Goal: Transaction & Acquisition: Purchase product/service

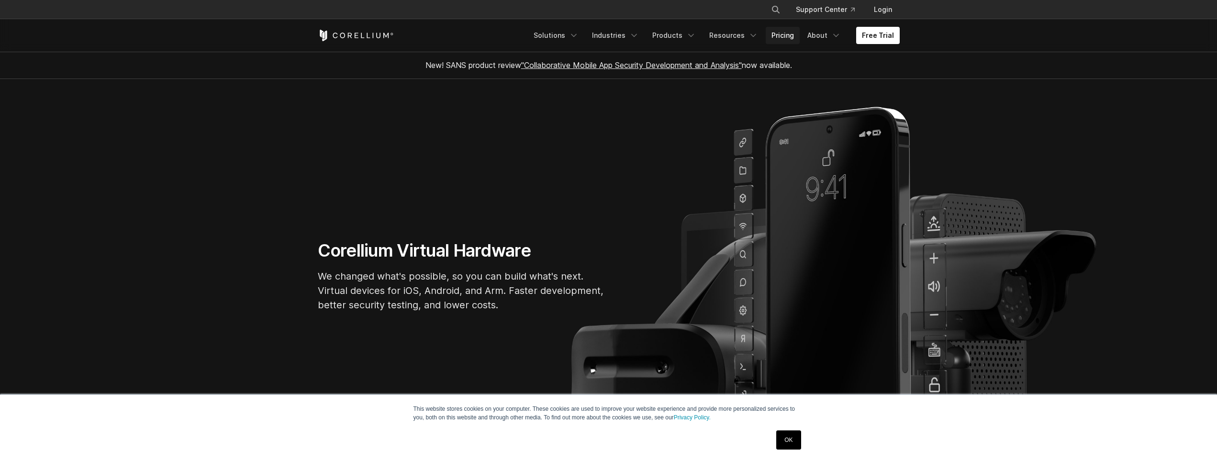
click at [797, 39] on link "Pricing" at bounding box center [783, 35] width 34 height 17
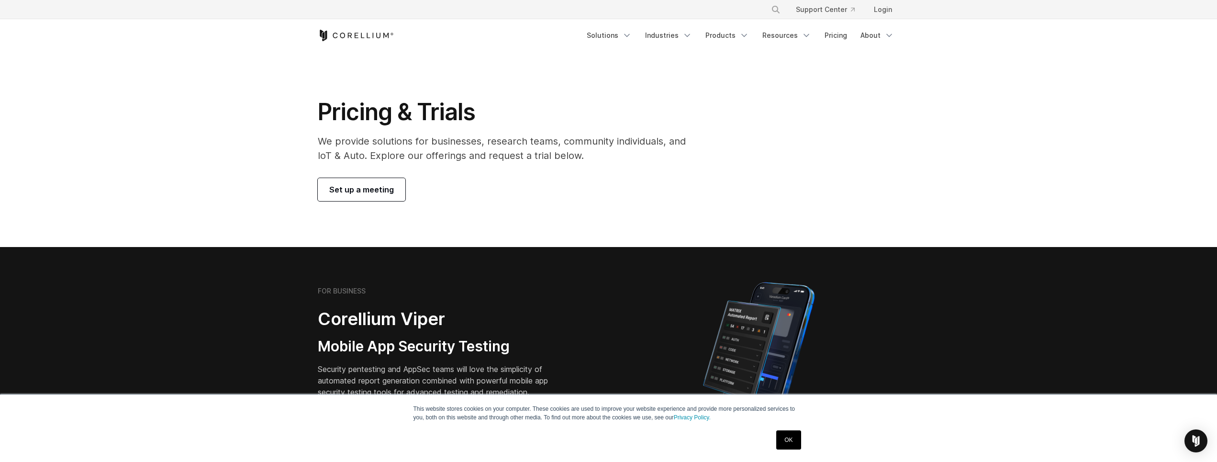
click at [787, 438] on link "OK" at bounding box center [788, 439] width 24 height 19
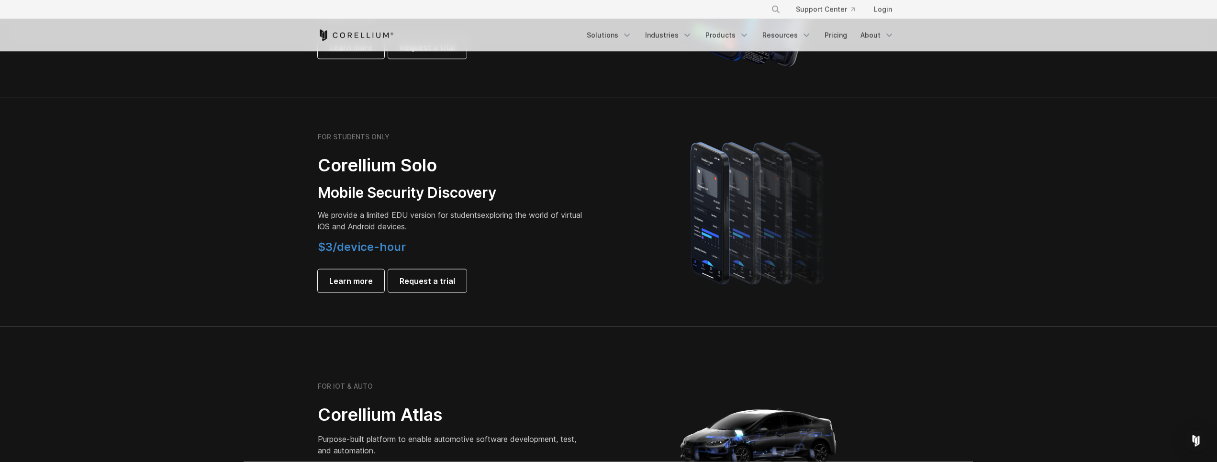
scroll to position [537, 0]
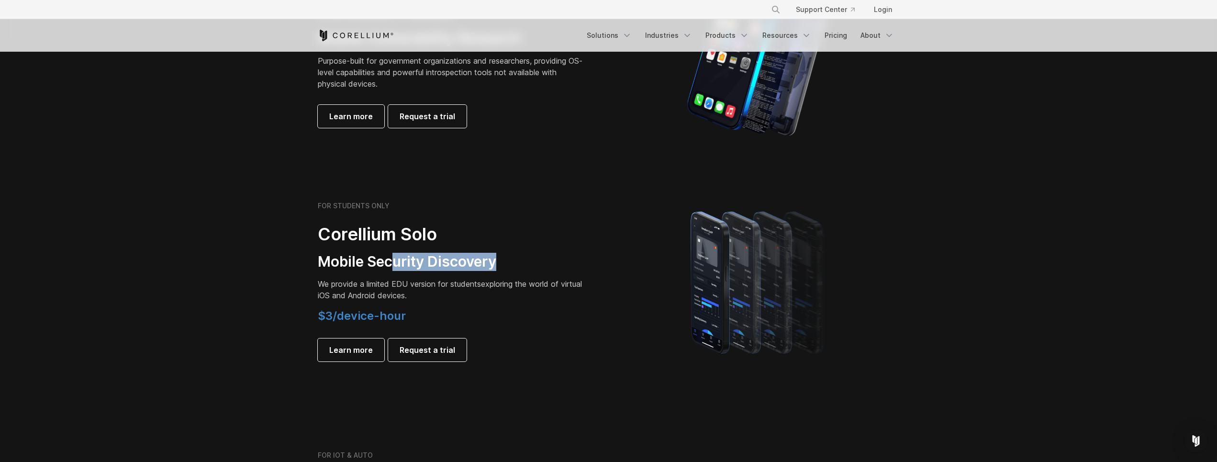
drag, startPoint x: 398, startPoint y: 262, endPoint x: 512, endPoint y: 258, distance: 114.4
click at [512, 258] on h3 "Mobile Security Discovery" at bounding box center [452, 262] width 268 height 18
drag, startPoint x: 340, startPoint y: 317, endPoint x: 440, endPoint y: 316, distance: 100.5
click at [440, 316] on h4 "$3/device-hour" at bounding box center [452, 316] width 268 height 14
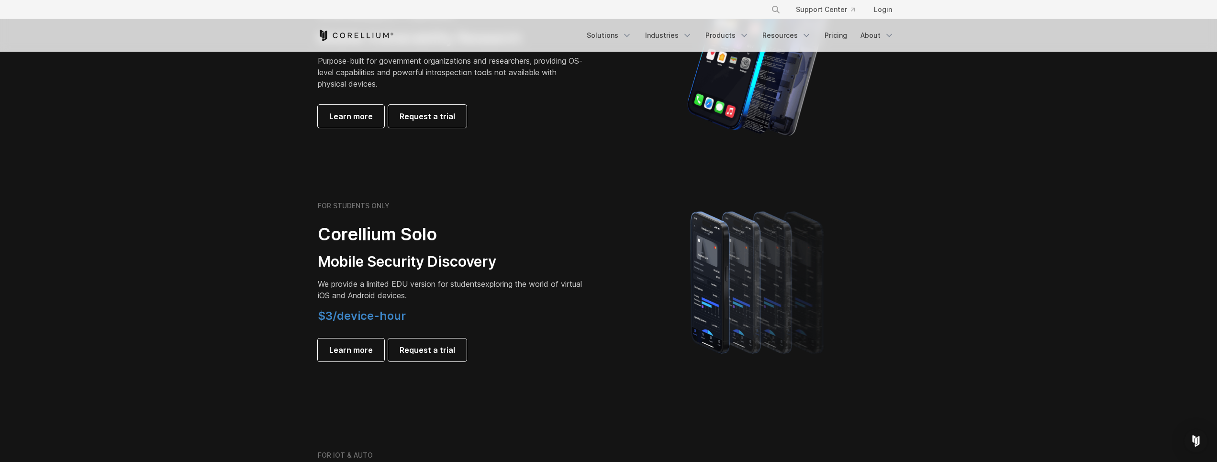
click at [440, 316] on h4 "$3/device-hour" at bounding box center [452, 316] width 268 height 14
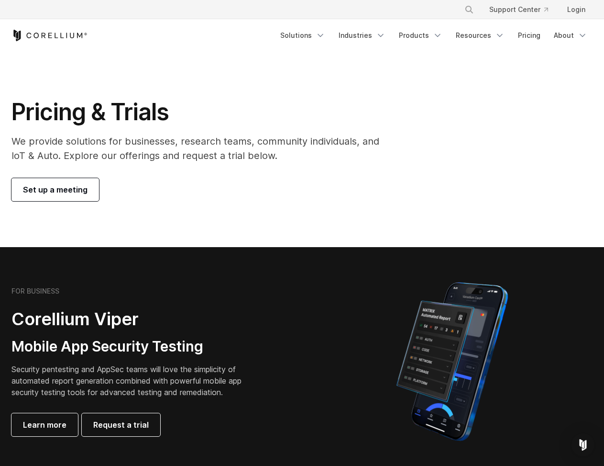
scroll to position [537, 0]
